Goal: Task Accomplishment & Management: Use online tool/utility

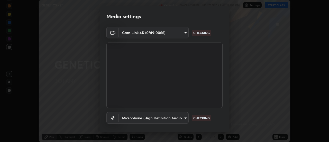
scroll to position [27, 0]
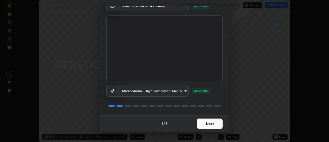
click at [210, 123] on button "Next" at bounding box center [210, 123] width 26 height 10
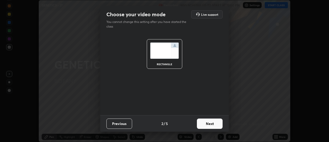
scroll to position [0, 0]
click at [211, 124] on button "Next" at bounding box center [210, 123] width 26 height 10
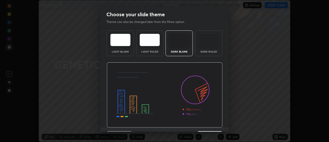
scroll to position [13, 0]
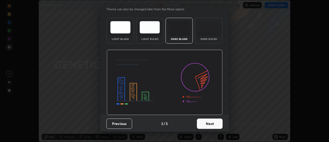
click at [209, 123] on button "Next" at bounding box center [210, 123] width 26 height 10
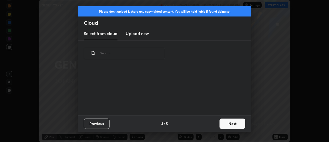
click at [225, 125] on button "Next" at bounding box center [233, 123] width 26 height 10
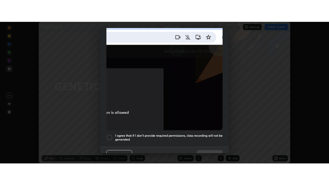
scroll to position [125, 0]
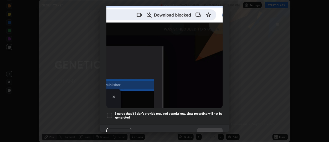
click at [111, 113] on div at bounding box center [109, 115] width 6 height 6
click at [209, 128] on button "Done" at bounding box center [210, 133] width 26 height 10
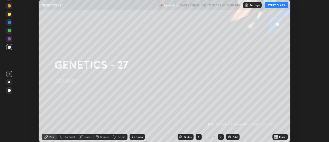
click at [276, 5] on button "START CLASS" at bounding box center [276, 5] width 23 height 6
click at [277, 137] on icon at bounding box center [277, 137] width 1 height 1
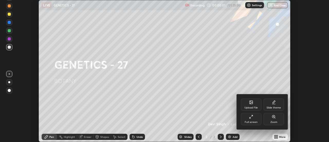
click at [253, 120] on div "Full screen" at bounding box center [251, 119] width 21 height 12
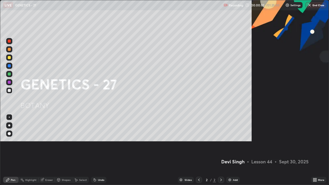
scroll to position [185, 329]
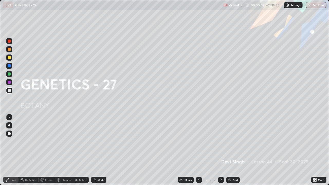
click at [235, 141] on div "Add" at bounding box center [235, 180] width 5 height 3
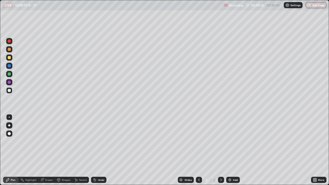
click at [8, 57] on div at bounding box center [9, 57] width 3 height 3
click at [9, 91] on div at bounding box center [9, 90] width 3 height 3
click at [46, 141] on div "Eraser" at bounding box center [49, 180] width 8 height 3
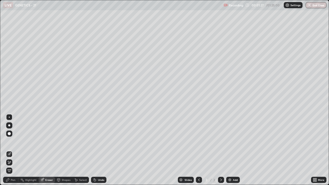
click at [7, 141] on icon at bounding box center [7, 179] width 3 height 3
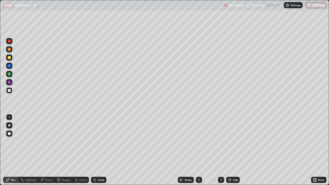
click at [102, 141] on div "Undo" at bounding box center [101, 180] width 6 height 3
click at [100, 141] on div "Undo" at bounding box center [101, 180] width 6 height 3
click at [231, 141] on img at bounding box center [230, 180] width 4 height 4
click at [8, 58] on div at bounding box center [9, 57] width 3 height 3
click at [9, 90] on div at bounding box center [9, 90] width 3 height 3
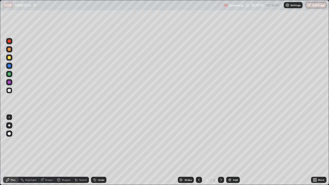
click at [98, 141] on div "Undo" at bounding box center [101, 180] width 6 height 3
click at [100, 141] on div "Undo" at bounding box center [101, 180] width 6 height 3
click at [98, 141] on div "Undo" at bounding box center [98, 180] width 15 height 6
click at [100, 141] on div "Undo" at bounding box center [98, 180] width 15 height 6
click at [8, 60] on div at bounding box center [9, 58] width 6 height 6
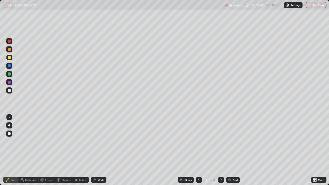
click at [230, 141] on img at bounding box center [230, 180] width 4 height 4
click at [7, 91] on div at bounding box center [9, 90] width 6 height 6
click at [98, 141] on div "Undo" at bounding box center [101, 180] width 6 height 3
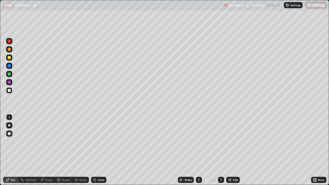
click at [98, 141] on div "Undo" at bounding box center [101, 180] width 6 height 3
click at [100, 141] on div "Undo" at bounding box center [101, 180] width 6 height 3
click at [98, 141] on div "Undo" at bounding box center [101, 180] width 6 height 3
click at [99, 141] on div "Undo" at bounding box center [101, 180] width 6 height 3
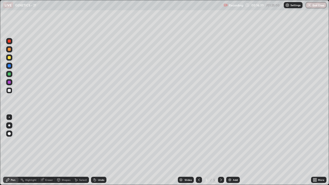
click at [99, 141] on div "Undo" at bounding box center [101, 180] width 6 height 3
click at [98, 141] on div "Undo" at bounding box center [101, 180] width 6 height 3
click at [100, 141] on div "Undo" at bounding box center [101, 180] width 6 height 3
click at [232, 141] on div "Add" at bounding box center [233, 180] width 14 height 6
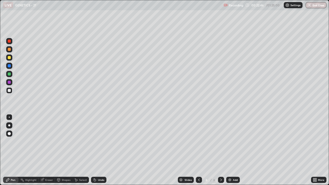
click at [8, 57] on div at bounding box center [9, 57] width 3 height 3
click at [64, 141] on div "Shapes" at bounding box center [66, 180] width 9 height 3
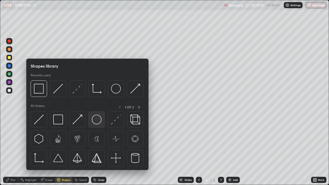
click at [96, 121] on img at bounding box center [97, 120] width 10 height 10
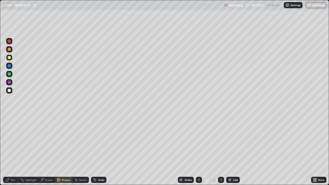
click at [13, 141] on div "Pen" at bounding box center [13, 180] width 5 height 3
click at [7, 74] on div at bounding box center [9, 74] width 6 height 6
click at [8, 67] on div at bounding box center [9, 65] width 3 height 3
click at [9, 41] on div at bounding box center [9, 41] width 3 height 3
click at [8, 90] on div at bounding box center [9, 90] width 3 height 3
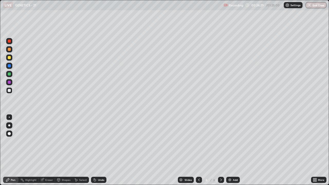
click at [66, 141] on div "Shapes" at bounding box center [66, 180] width 9 height 3
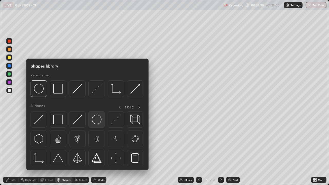
click at [98, 120] on img at bounding box center [97, 120] width 10 height 10
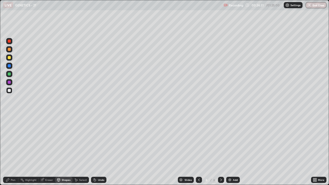
click at [11, 59] on div at bounding box center [9, 58] width 6 height 6
click at [12, 141] on div "Pen" at bounding box center [13, 180] width 5 height 3
click at [80, 141] on div "Select" at bounding box center [83, 180] width 8 height 3
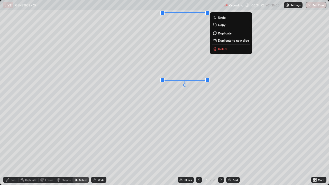
click at [222, 33] on p "Duplicate" at bounding box center [225, 33] width 14 height 4
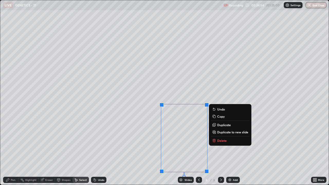
click at [142, 137] on div "0 ° Undo Copy Duplicate Duplicate to new slide Delete" at bounding box center [164, 92] width 329 height 185
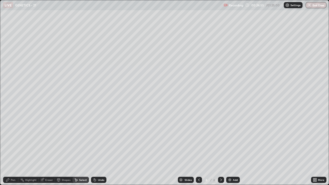
click at [11, 141] on div "Pen" at bounding box center [13, 180] width 5 height 3
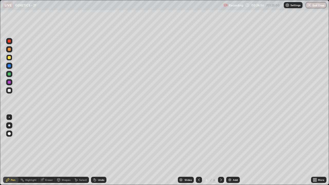
click at [10, 90] on div at bounding box center [9, 90] width 3 height 3
click at [10, 74] on div at bounding box center [9, 74] width 3 height 3
click at [10, 65] on div at bounding box center [9, 65] width 3 height 3
click at [98, 141] on div "Undo" at bounding box center [101, 180] width 6 height 3
click at [10, 73] on div at bounding box center [9, 74] width 3 height 3
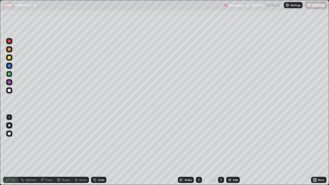
click at [8, 67] on div at bounding box center [9, 65] width 3 height 3
click at [9, 74] on div at bounding box center [9, 74] width 3 height 3
click at [8, 42] on div at bounding box center [9, 41] width 3 height 3
click at [9, 90] on div at bounding box center [9, 90] width 3 height 3
click at [10, 58] on div at bounding box center [9, 57] width 3 height 3
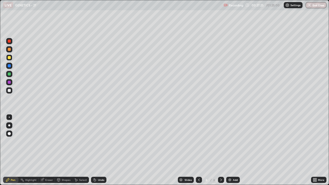
click at [10, 75] on div at bounding box center [9, 74] width 3 height 3
click at [10, 65] on div at bounding box center [9, 65] width 3 height 3
click at [8, 41] on div at bounding box center [9, 41] width 3 height 3
click at [8, 59] on div at bounding box center [9, 57] width 3 height 3
click at [10, 82] on div at bounding box center [9, 82] width 3 height 3
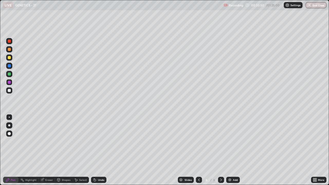
click at [10, 91] on div at bounding box center [9, 90] width 3 height 3
click at [234, 141] on div "Add" at bounding box center [235, 180] width 5 height 3
click at [10, 57] on div at bounding box center [9, 57] width 3 height 3
click at [9, 42] on div at bounding box center [9, 41] width 3 height 3
click at [235, 141] on div "Add" at bounding box center [235, 180] width 5 height 3
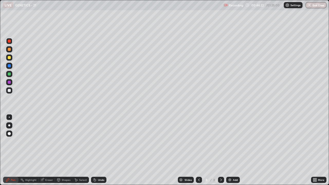
click at [229, 141] on img at bounding box center [230, 180] width 4 height 4
click at [9, 58] on div at bounding box center [9, 57] width 3 height 3
click at [51, 141] on div "Eraser" at bounding box center [47, 180] width 16 height 6
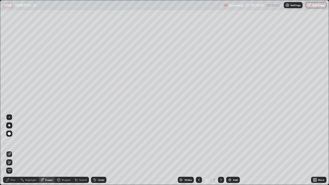
click at [10, 141] on icon at bounding box center [9, 162] width 3 height 3
click at [14, 141] on div "Pen" at bounding box center [13, 180] width 5 height 3
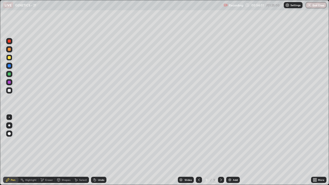
click at [235, 141] on div "Add" at bounding box center [235, 180] width 5 height 3
click at [10, 58] on div at bounding box center [9, 57] width 3 height 3
click at [10, 91] on div at bounding box center [9, 90] width 3 height 3
click at [7, 58] on div at bounding box center [9, 58] width 6 height 6
click at [10, 92] on div at bounding box center [9, 90] width 3 height 3
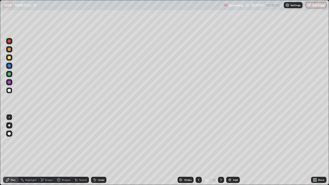
click at [9, 58] on div at bounding box center [9, 57] width 3 height 3
click at [232, 141] on div "Add" at bounding box center [233, 180] width 14 height 6
click at [9, 91] on div at bounding box center [9, 90] width 3 height 3
click at [7, 58] on div at bounding box center [9, 58] width 6 height 6
click at [7, 41] on div at bounding box center [9, 41] width 6 height 6
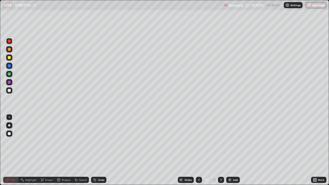
click at [9, 90] on div at bounding box center [9, 90] width 3 height 3
click at [8, 39] on div at bounding box center [9, 41] width 6 height 6
click at [9, 58] on div at bounding box center [9, 57] width 3 height 3
click at [9, 41] on div at bounding box center [9, 41] width 3 height 3
click at [9, 57] on div at bounding box center [9, 57] width 3 height 3
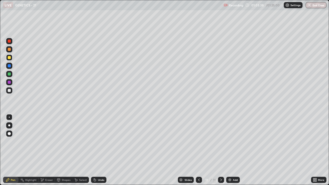
click at [232, 141] on div "Add" at bounding box center [233, 180] width 14 height 6
click at [67, 141] on div "Shapes" at bounding box center [66, 180] width 9 height 3
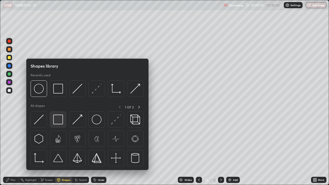
click at [61, 122] on img at bounding box center [58, 120] width 10 height 10
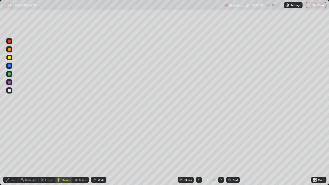
click at [99, 141] on div "Undo" at bounding box center [101, 180] width 6 height 3
click at [98, 141] on div "Undo" at bounding box center [101, 180] width 6 height 3
click at [11, 141] on div "Pen" at bounding box center [13, 180] width 5 height 3
click at [8, 89] on div at bounding box center [9, 90] width 3 height 3
click at [8, 58] on div at bounding box center [9, 57] width 3 height 3
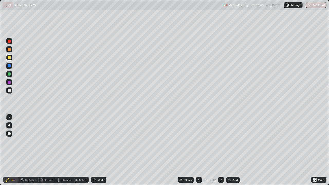
click at [8, 40] on div at bounding box center [9, 41] width 3 height 3
click at [199, 141] on icon at bounding box center [199, 180] width 4 height 4
click at [220, 141] on icon at bounding box center [221, 180] width 4 height 4
click at [11, 57] on div at bounding box center [9, 58] width 6 height 6
click at [235, 141] on div "Add" at bounding box center [235, 180] width 5 height 3
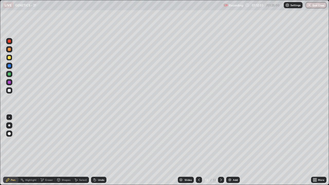
click at [199, 141] on icon at bounding box center [199, 180] width 4 height 4
click at [98, 141] on div "Undo" at bounding box center [101, 180] width 6 height 3
click at [97, 141] on div "Undo" at bounding box center [98, 180] width 15 height 6
click at [9, 75] on div at bounding box center [9, 74] width 3 height 3
click at [8, 57] on div at bounding box center [9, 57] width 3 height 3
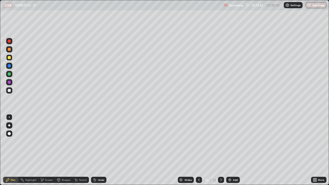
click at [8, 73] on div at bounding box center [9, 74] width 3 height 3
click at [8, 56] on div at bounding box center [9, 58] width 6 height 6
click at [230, 141] on img at bounding box center [230, 180] width 4 height 4
click at [94, 141] on icon at bounding box center [95, 180] width 2 height 2
click at [9, 41] on div at bounding box center [9, 41] width 3 height 3
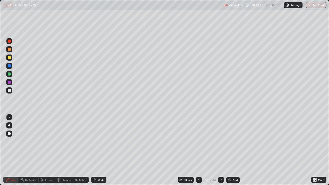
click at [97, 141] on div "Undo" at bounding box center [98, 180] width 15 height 6
click at [201, 141] on div at bounding box center [199, 180] width 6 height 6
click at [221, 141] on icon at bounding box center [221, 180] width 2 height 3
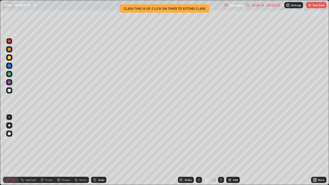
click at [308, 7] on img "button" at bounding box center [310, 5] width 4 height 4
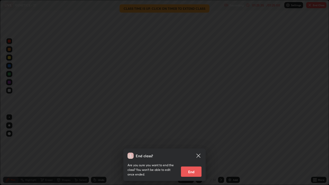
click at [192, 141] on button "End" at bounding box center [191, 172] width 21 height 10
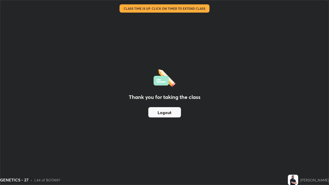
click at [163, 112] on button "Logout" at bounding box center [164, 112] width 33 height 10
click at [165, 112] on button "Logout" at bounding box center [164, 112] width 33 height 10
